Goal: Task Accomplishment & Management: Manage account settings

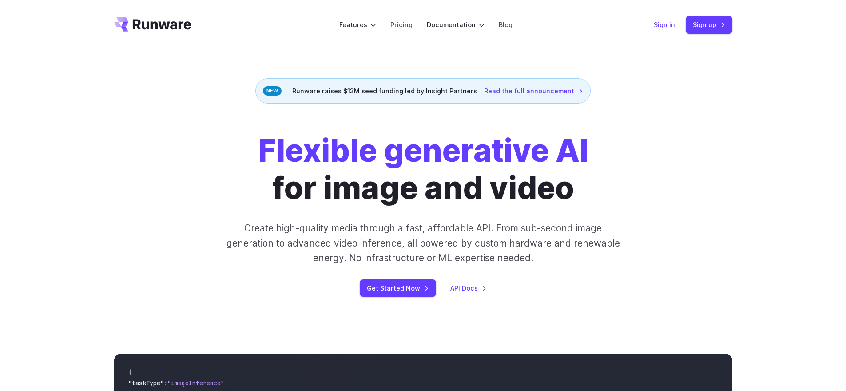
click at [668, 25] on link "Sign in" at bounding box center [664, 25] width 21 height 10
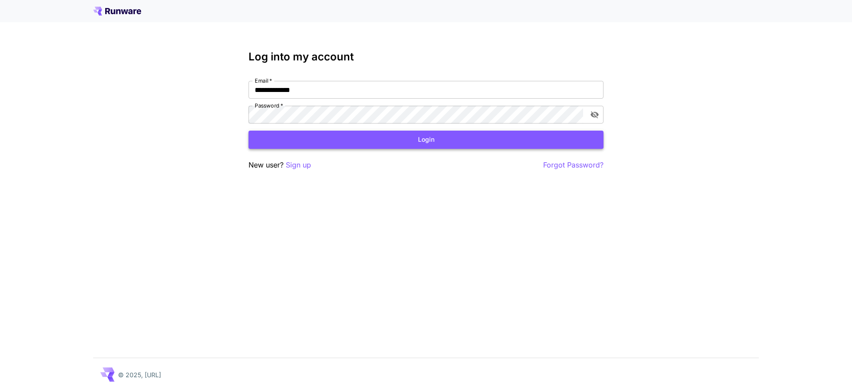
click at [424, 146] on button "Login" at bounding box center [426, 140] width 355 height 18
